Goal: Information Seeking & Learning: Learn about a topic

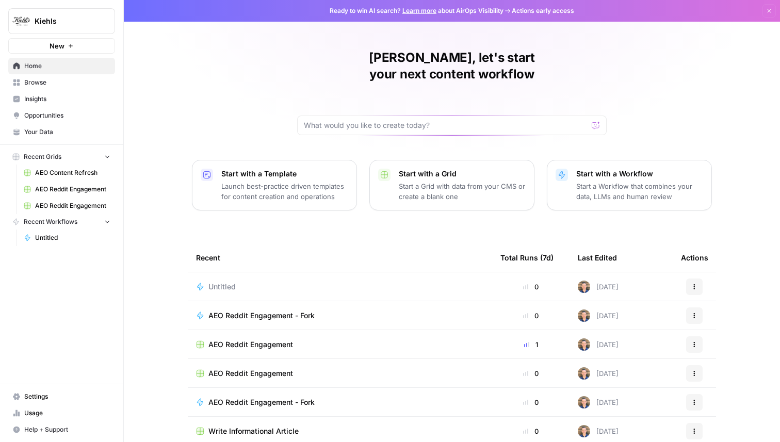
click at [45, 104] on link "Insights" at bounding box center [61, 99] width 107 height 17
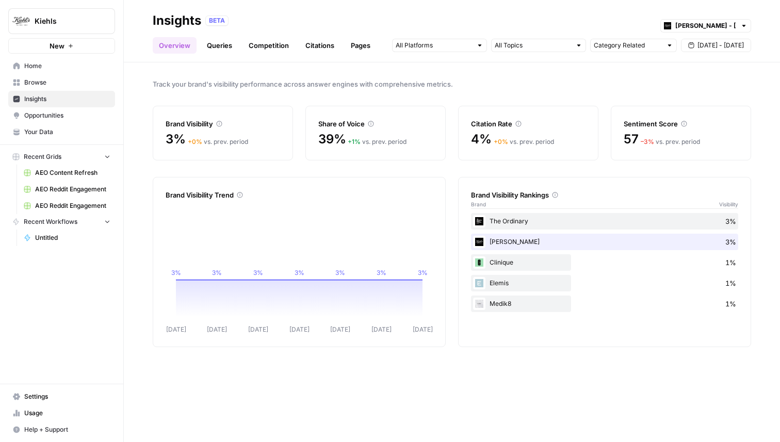
click at [219, 51] on link "Queries" at bounding box center [220, 45] width 38 height 17
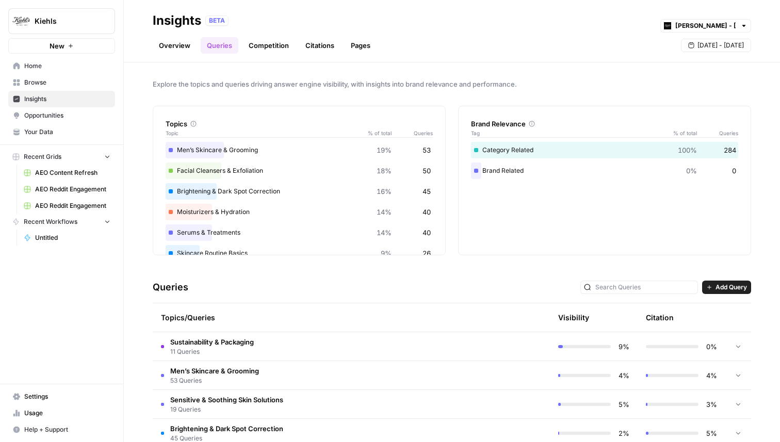
click at [256, 44] on link "Competition" at bounding box center [269, 45] width 53 height 17
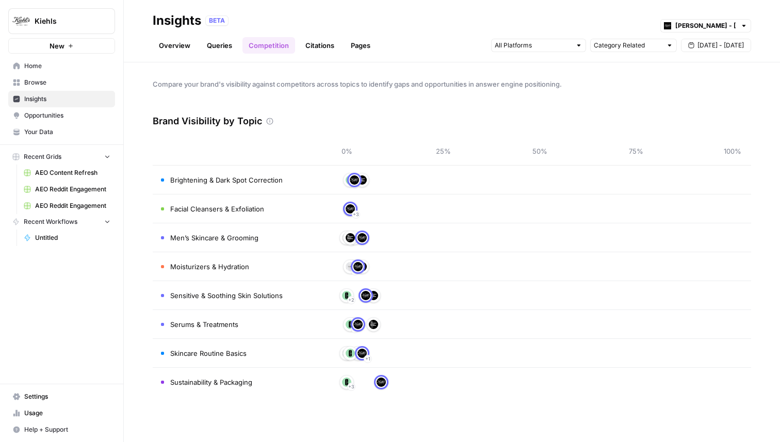
click at [307, 44] on link "Citations" at bounding box center [319, 45] width 41 height 17
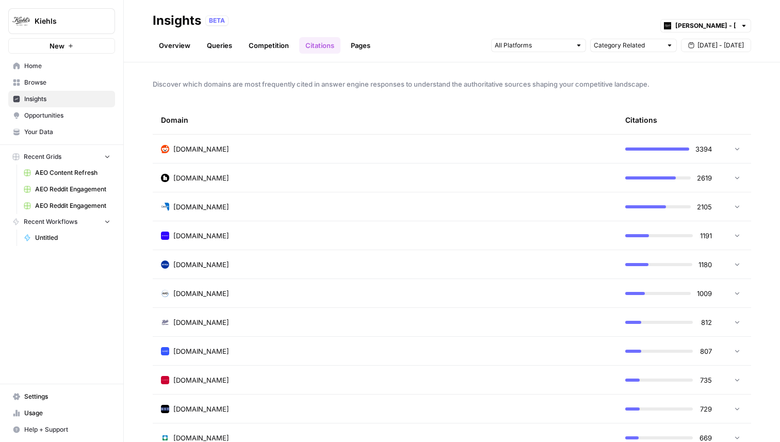
click at [265, 156] on td "reddit.com" at bounding box center [385, 149] width 464 height 28
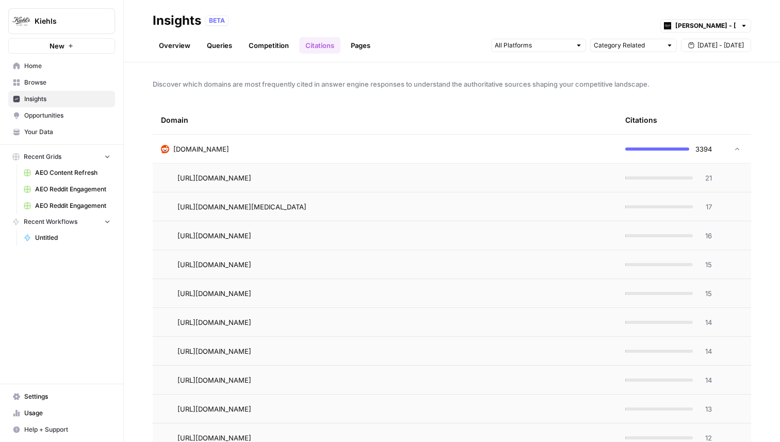
click at [362, 43] on link "Pages" at bounding box center [361, 45] width 32 height 17
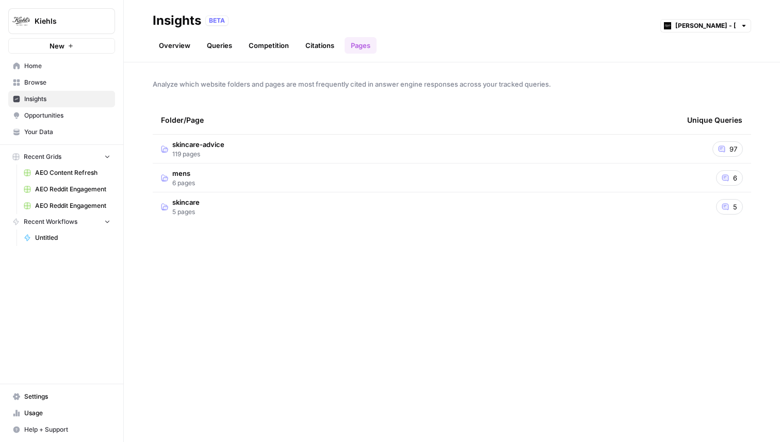
click at [255, 143] on td "skincare-advice 119 pages" at bounding box center [416, 149] width 526 height 28
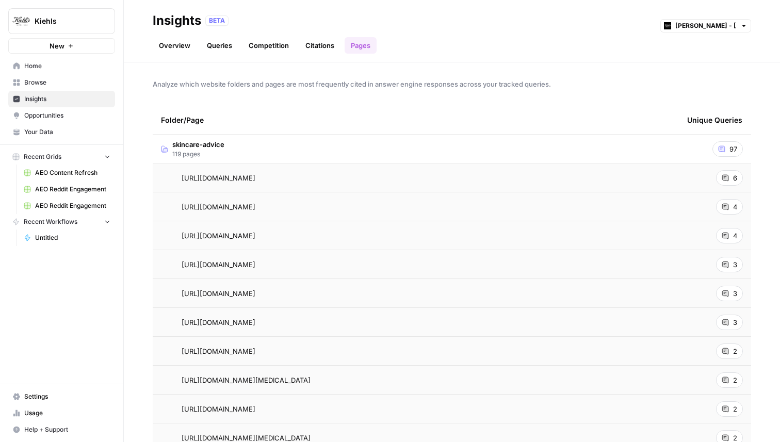
click at [309, 45] on link "Citations" at bounding box center [319, 45] width 41 height 17
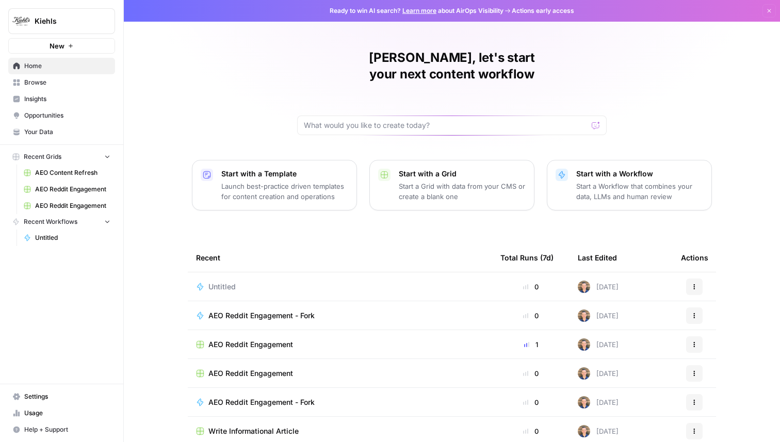
click at [46, 117] on span "Opportunities" at bounding box center [67, 115] width 86 height 9
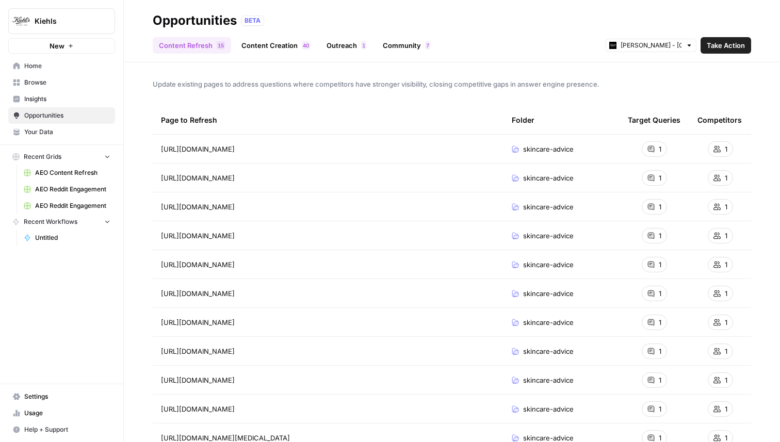
click at [274, 43] on link "Content Creation 0 4" at bounding box center [275, 45] width 81 height 17
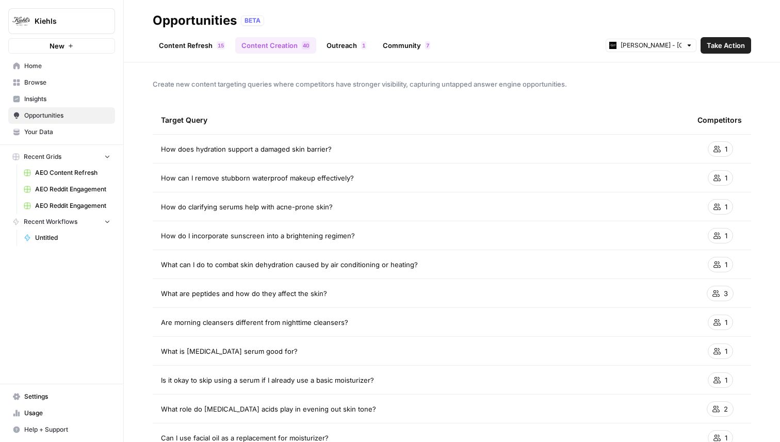
click at [347, 42] on link "Outreach 1" at bounding box center [346, 45] width 52 height 17
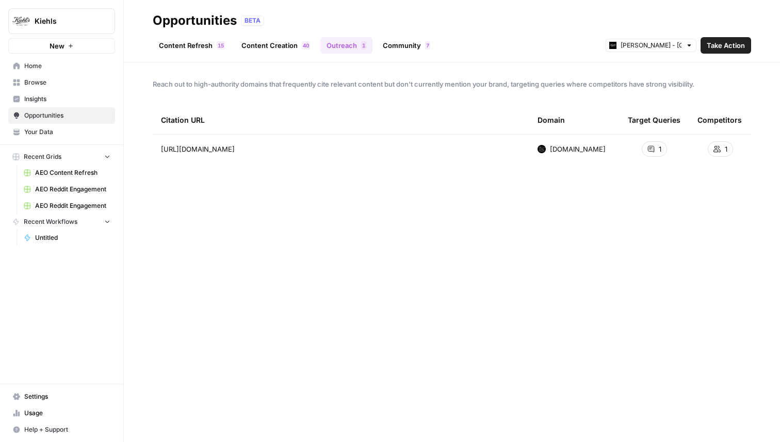
click at [410, 36] on div "Content Refresh 5 1 Content Creation 0 4 Outreach 1 Community 7 [PERSON_NAME] -…" at bounding box center [452, 41] width 599 height 25
click at [409, 43] on link "Community 7" at bounding box center [407, 45] width 60 height 17
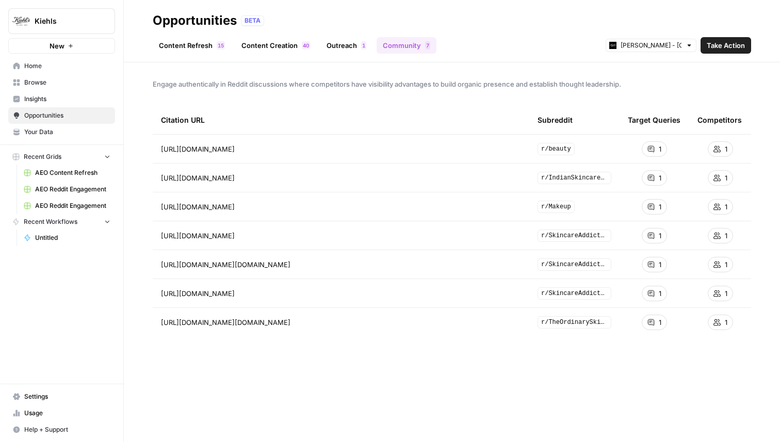
click at [197, 44] on link "Content Refresh 5 1" at bounding box center [192, 45] width 78 height 17
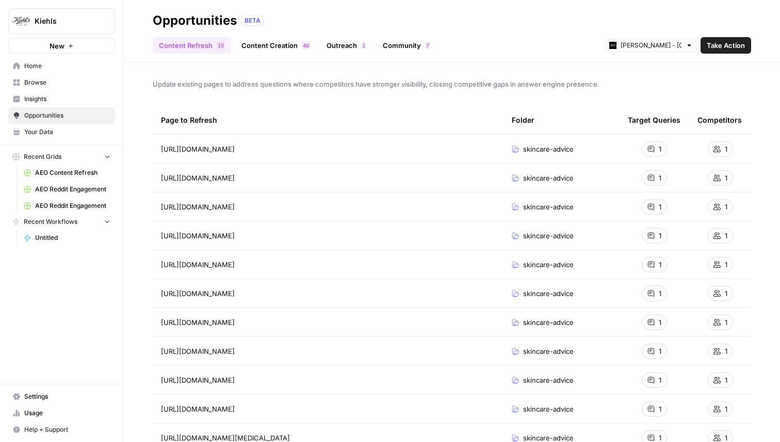
click at [55, 93] on link "Insights" at bounding box center [61, 99] width 107 height 17
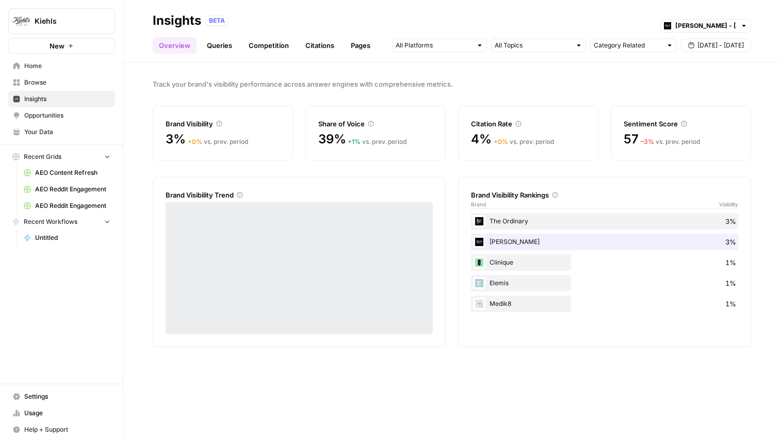
click at [219, 45] on link "Queries" at bounding box center [220, 45] width 38 height 17
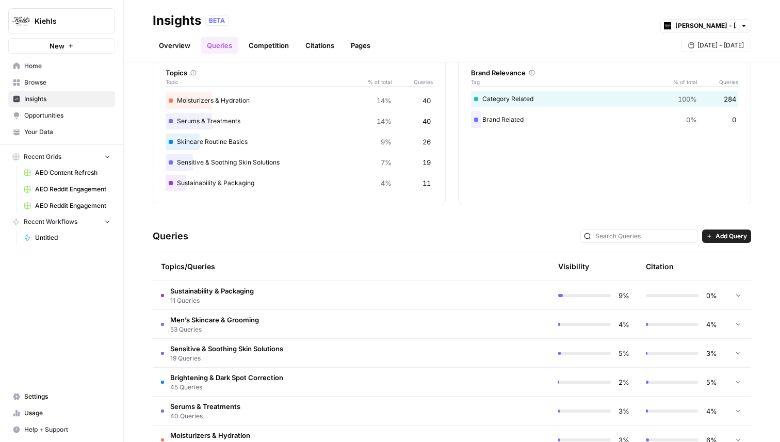
scroll to position [138, 0]
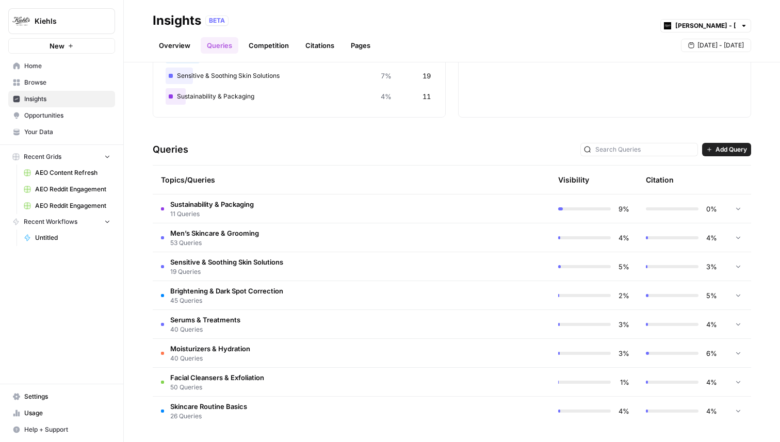
click at [290, 204] on td "Sustainability & Packaging 11 Queries" at bounding box center [308, 209] width 310 height 28
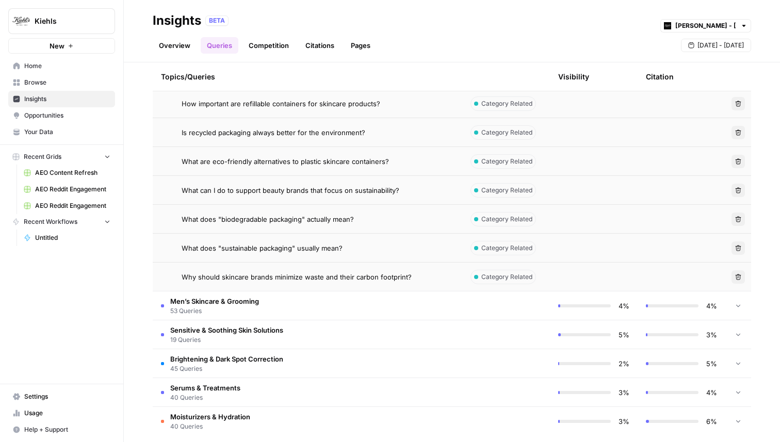
scroll to position [456, 0]
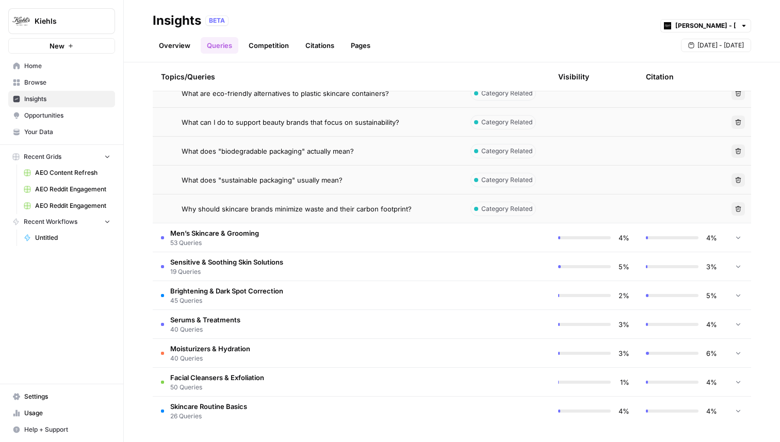
click at [288, 243] on td "Men’s Skincare & Grooming 53 Queries" at bounding box center [308, 237] width 310 height 28
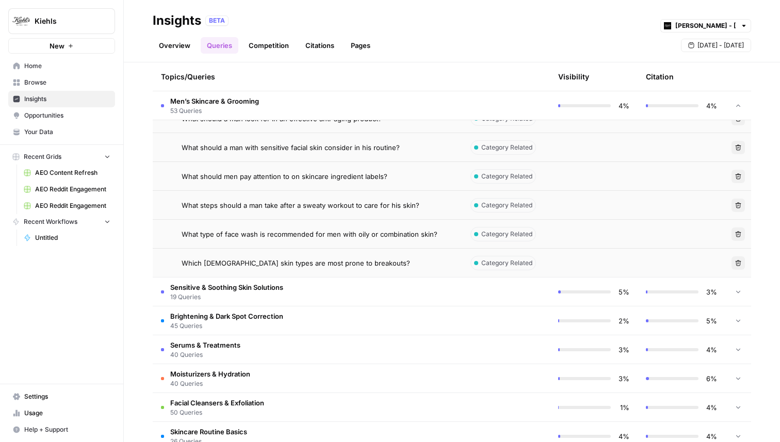
scroll to position [1987, 0]
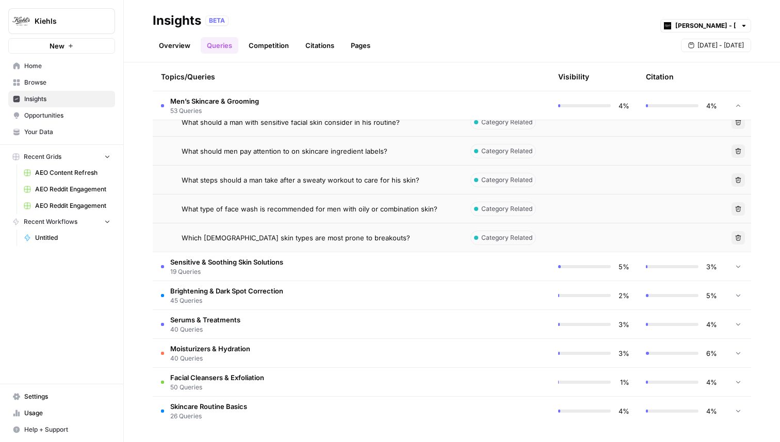
click at [305, 265] on td "Sensitive & Soothing Skin Solutions 19 Queries" at bounding box center [308, 266] width 310 height 28
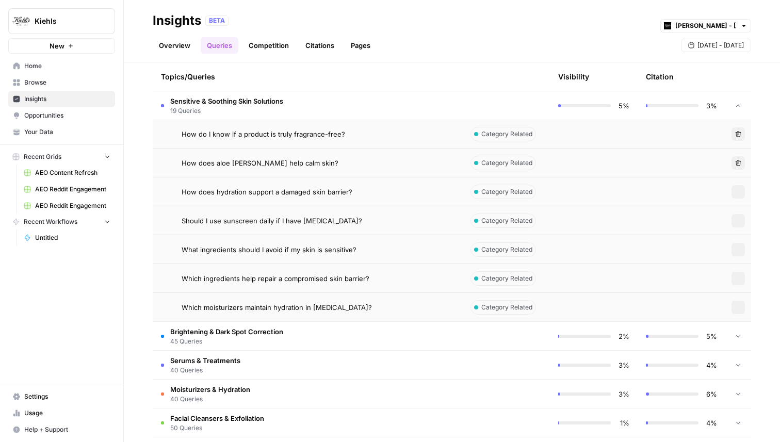
scroll to position [2536, 0]
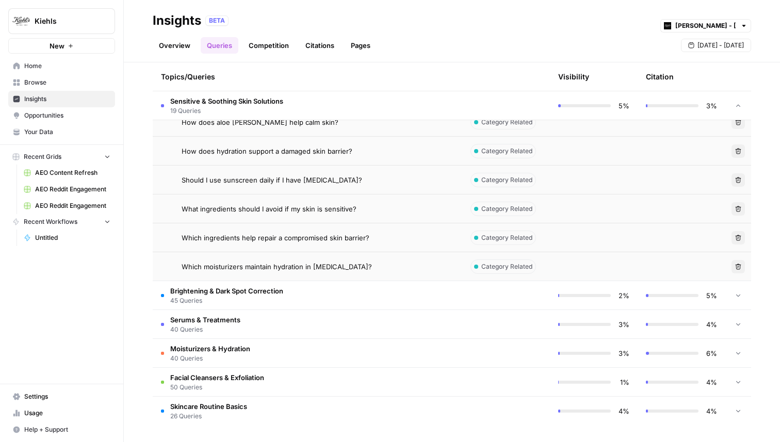
click at [314, 304] on td "Brightening & Dark Spot Correction 45 Queries" at bounding box center [308, 295] width 310 height 28
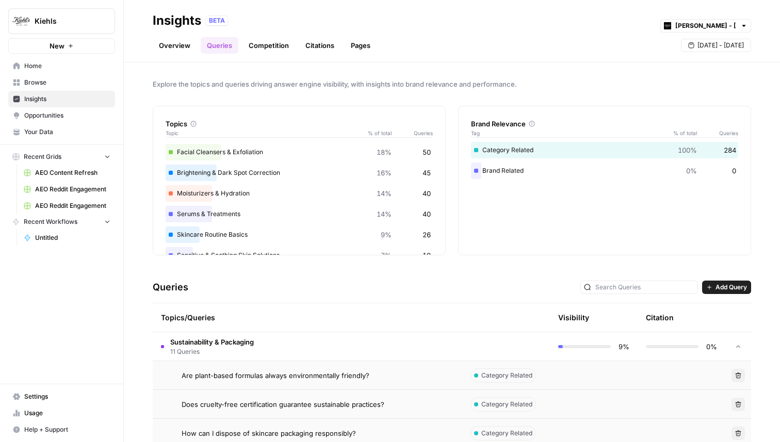
scroll to position [0, 0]
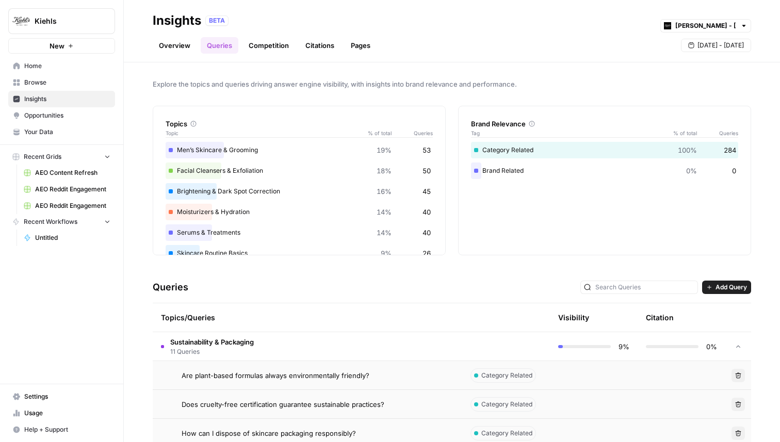
click at [453, 69] on div "Explore the topics and queries driving answer engine visibility, with insights …" at bounding box center [452, 252] width 656 height 380
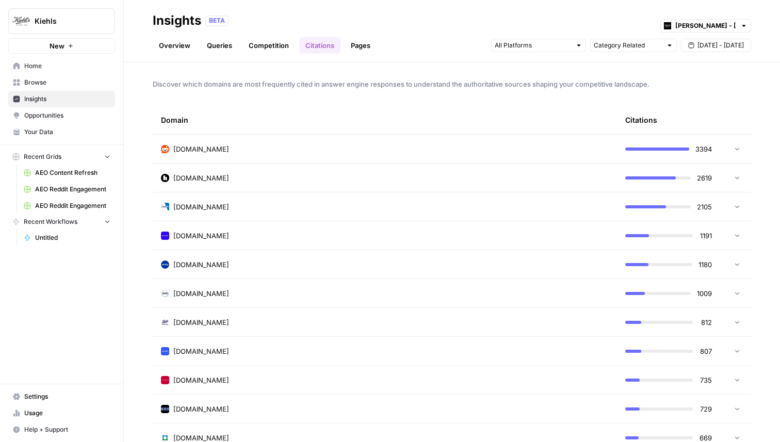
click at [231, 45] on link "Queries" at bounding box center [220, 45] width 38 height 17
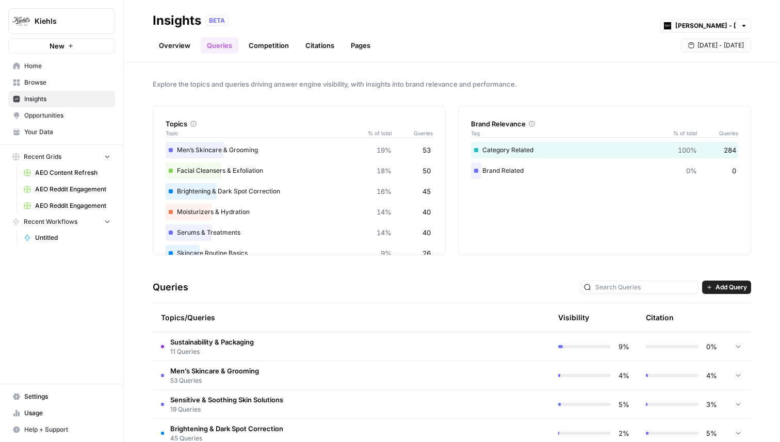
click at [280, 46] on link "Competition" at bounding box center [269, 45] width 53 height 17
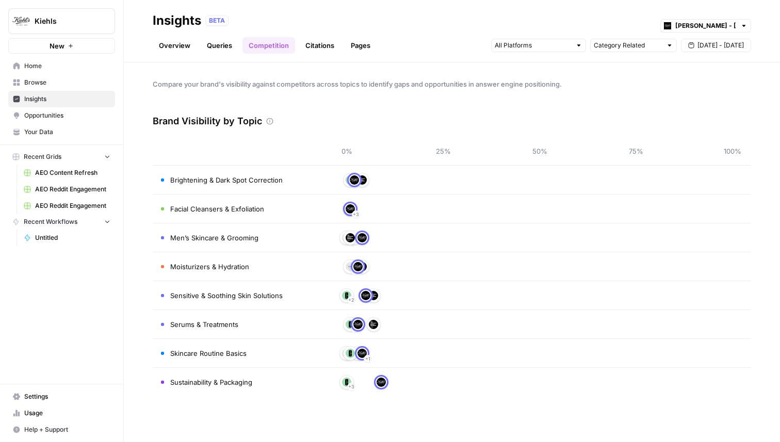
click at [329, 46] on link "Citations" at bounding box center [319, 45] width 41 height 17
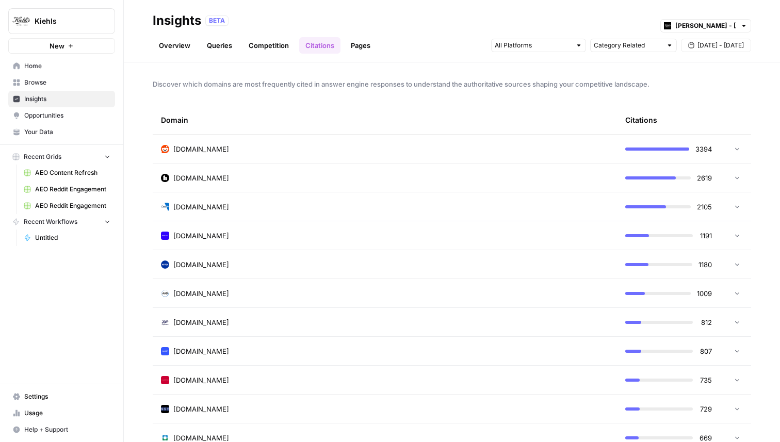
click at [362, 46] on link "Pages" at bounding box center [361, 45] width 32 height 17
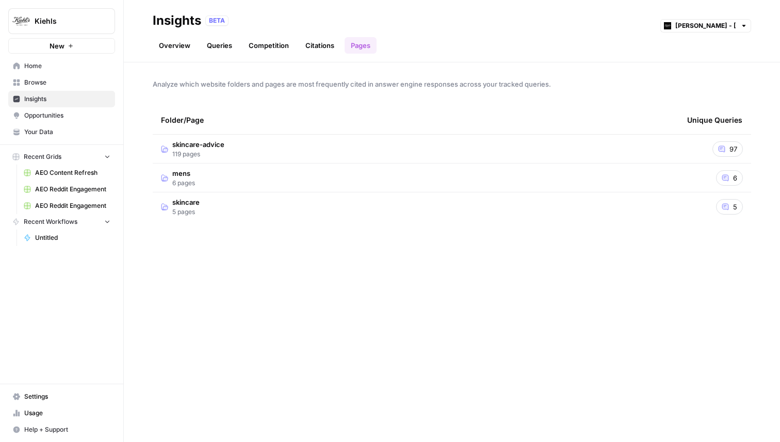
click at [277, 145] on td "skincare-advice 119 pages" at bounding box center [416, 149] width 526 height 28
